Goal: Transaction & Acquisition: Purchase product/service

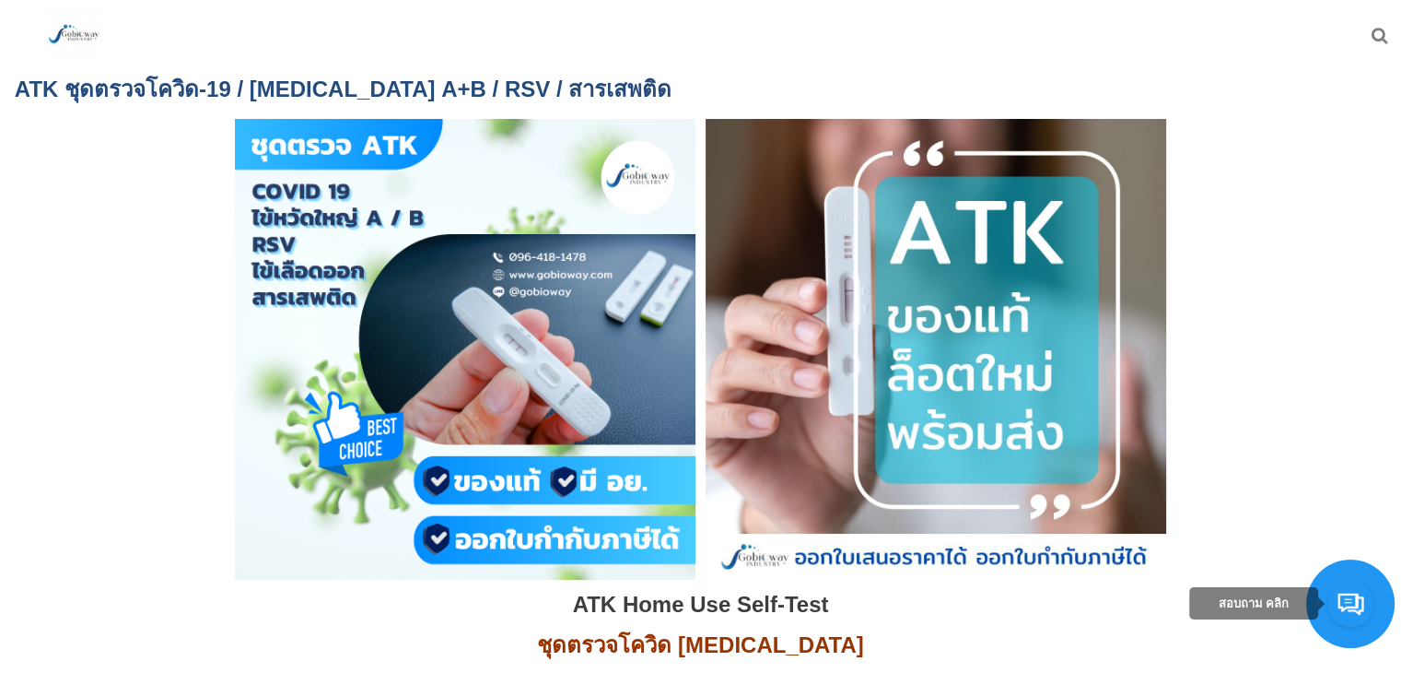
click at [76, 36] on img at bounding box center [73, 34] width 55 height 55
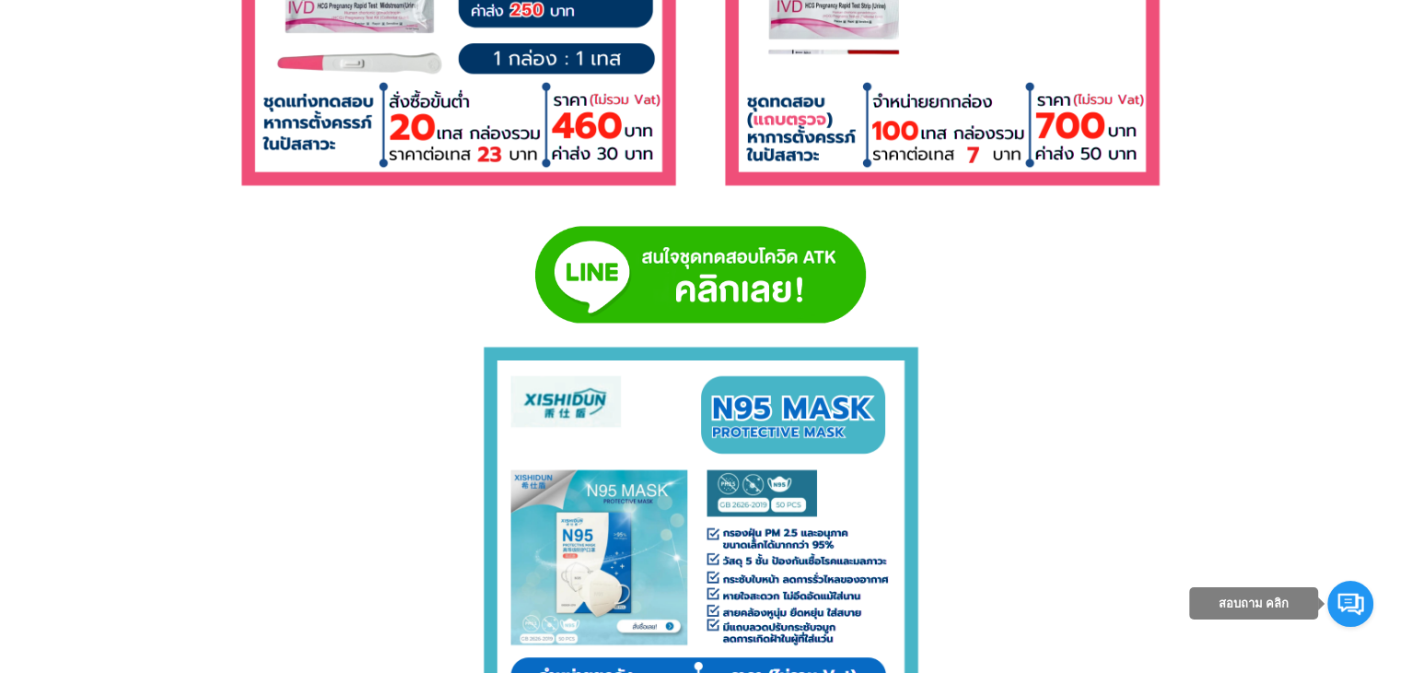
scroll to position [9694, 0]
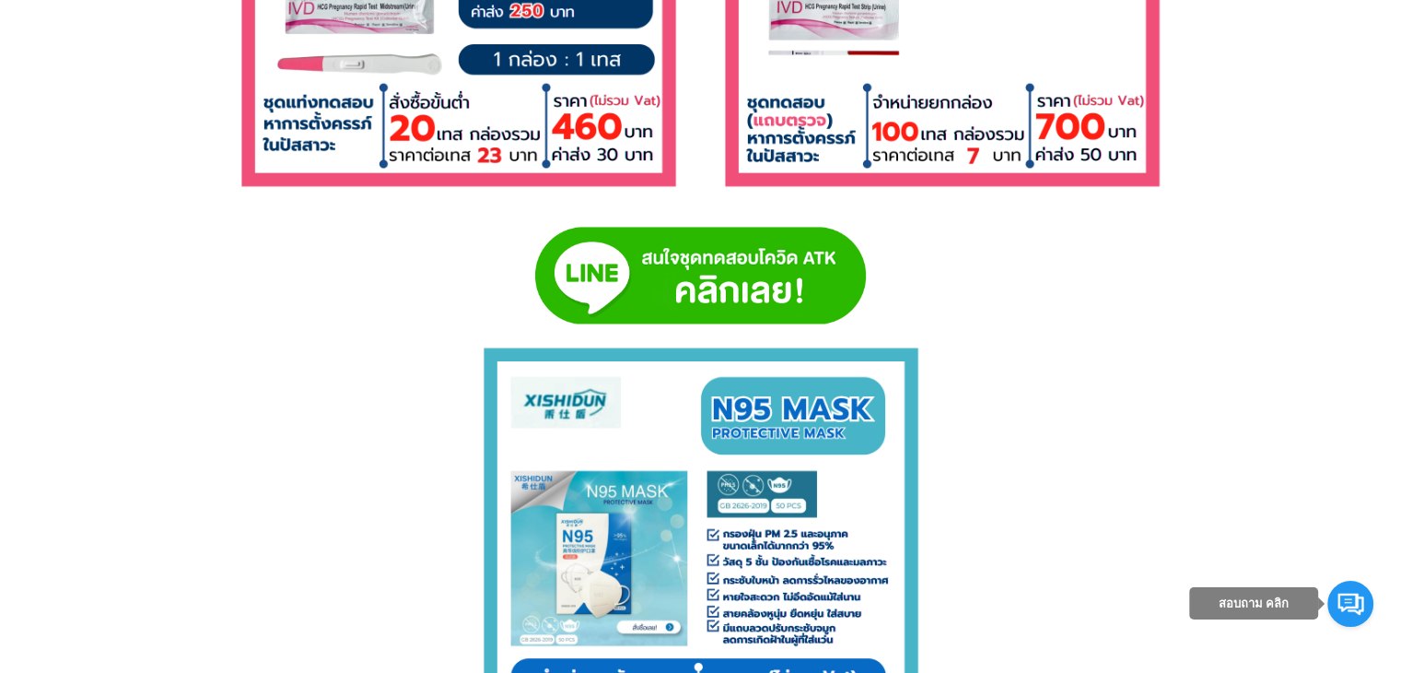
click at [733, 285] on img at bounding box center [700, 275] width 331 height 96
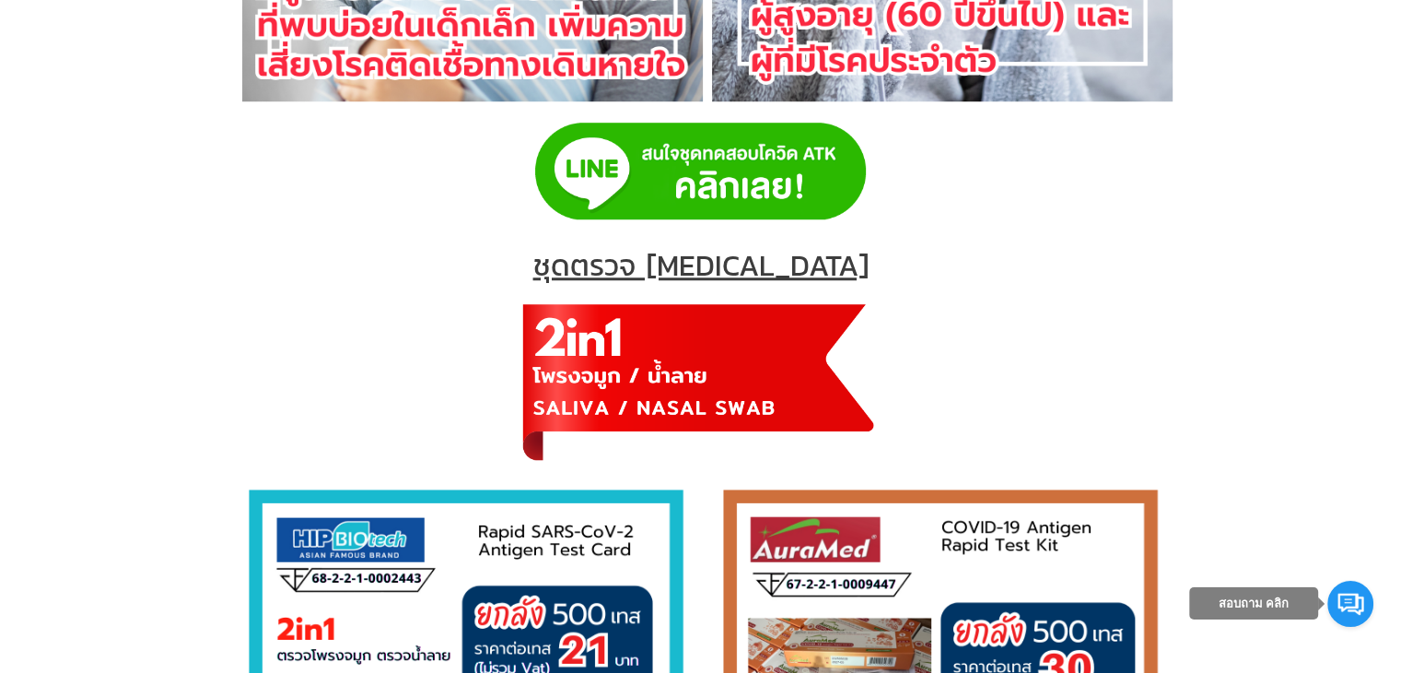
scroll to position [1750, 0]
